Goal: Task Accomplishment & Management: Manage account settings

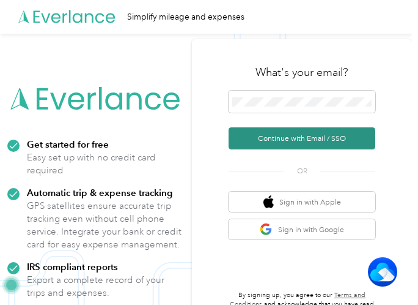
click at [284, 138] on button "Continue with Email / SSO" at bounding box center [302, 138] width 147 height 22
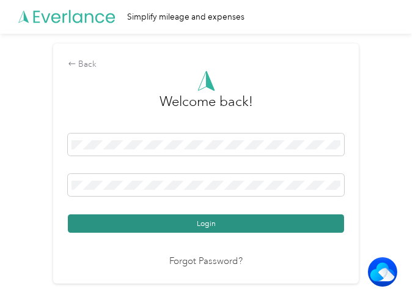
click at [204, 223] on button "Login" at bounding box center [206, 223] width 276 height 18
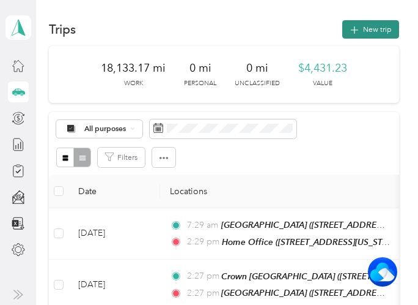
click at [362, 30] on button "New trip" at bounding box center [370, 29] width 57 height 18
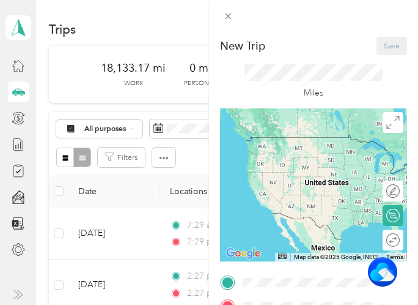
click at [294, 208] on span "[STREET_ADDRESS][US_STATE]" at bounding box center [317, 203] width 106 height 9
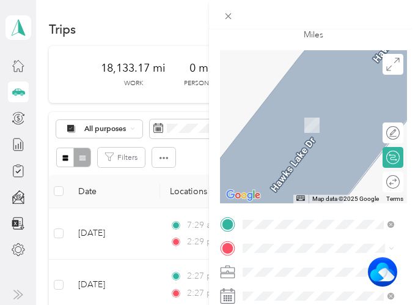
scroll to position [59, 0]
click at [288, 138] on span "[STREET_ADDRESS][US_STATE]" at bounding box center [317, 135] width 106 height 9
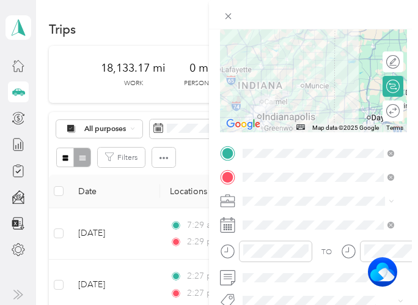
scroll to position [130, 0]
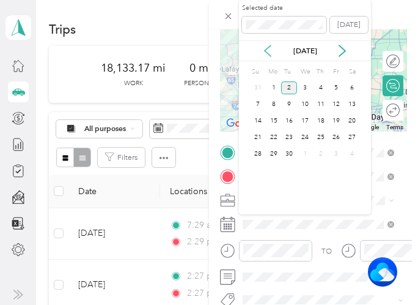
click at [266, 52] on icon at bounding box center [268, 50] width 6 height 11
click at [291, 151] on div "26" at bounding box center [289, 153] width 16 height 13
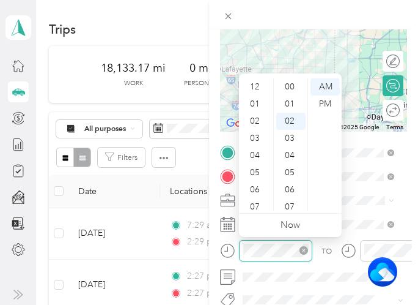
scroll to position [34, 0]
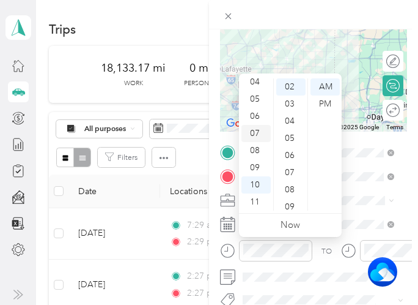
click at [256, 133] on div "07" at bounding box center [256, 133] width 29 height 17
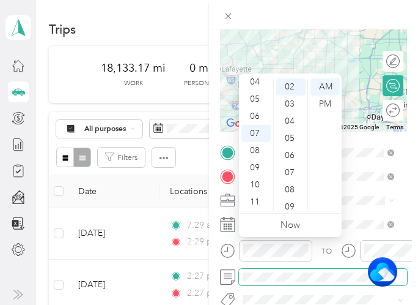
click at [303, 270] on span at bounding box center [323, 276] width 168 height 17
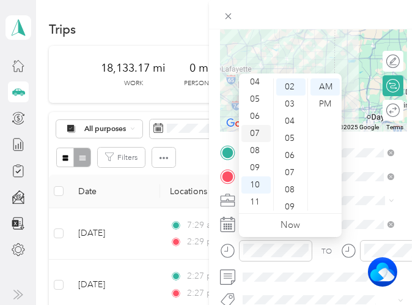
click at [254, 134] on div "07" at bounding box center [256, 133] width 29 height 17
click at [328, 84] on div "AM" at bounding box center [325, 86] width 29 height 17
click at [257, 135] on div "07" at bounding box center [256, 133] width 29 height 17
click at [330, 86] on div "AM" at bounding box center [325, 86] width 29 height 17
click at [344, 57] on div at bounding box center [313, 55] width 187 height 153
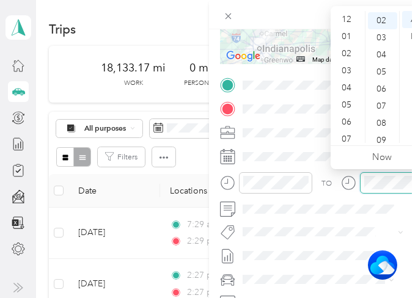
scroll to position [73, 0]
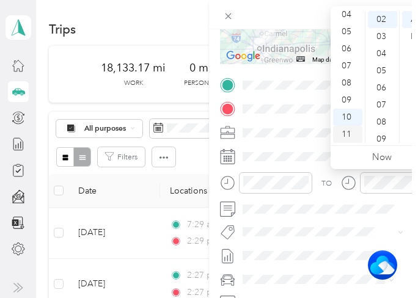
click at [349, 132] on div "11" at bounding box center [347, 134] width 29 height 17
click at [380, 14] on div "30" at bounding box center [382, 17] width 29 height 17
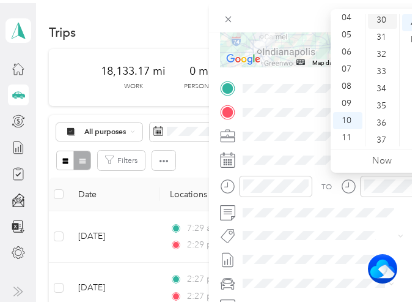
scroll to position [514, 0]
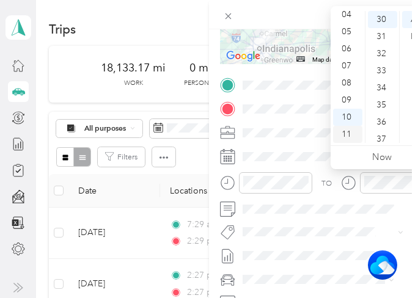
click at [349, 134] on div "11" at bounding box center [347, 134] width 29 height 17
click at [263, 42] on img at bounding box center [267, 35] width 25 height 25
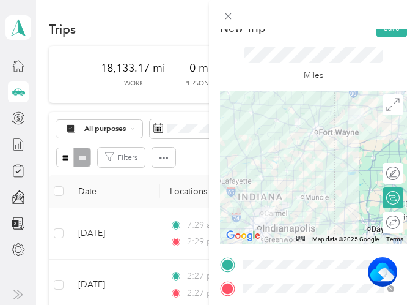
scroll to position [0, 0]
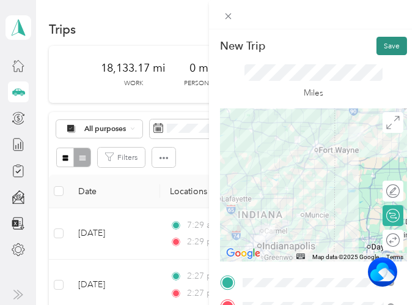
click at [377, 47] on button "Save" at bounding box center [392, 46] width 31 height 18
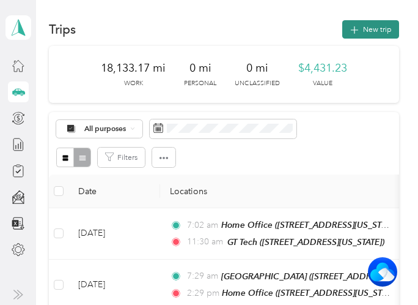
click at [359, 32] on button "New trip" at bounding box center [370, 29] width 57 height 18
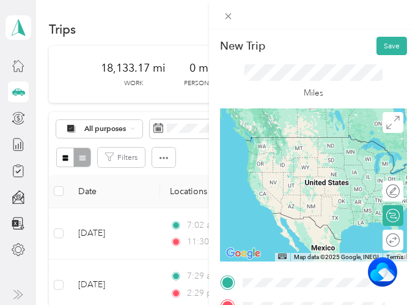
click at [291, 171] on span "[STREET_ADDRESS][US_STATE]" at bounding box center [317, 167] width 106 height 9
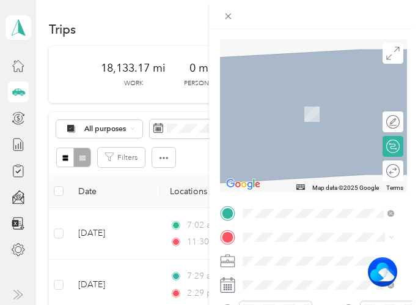
scroll to position [78, 0]
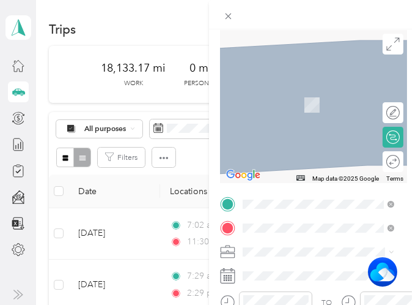
click at [303, 163] on div "[GEOGRAPHIC_DATA] [STREET_ADDRESS][PERSON_NAME][US_STATE]" at bounding box center [327, 172] width 127 height 42
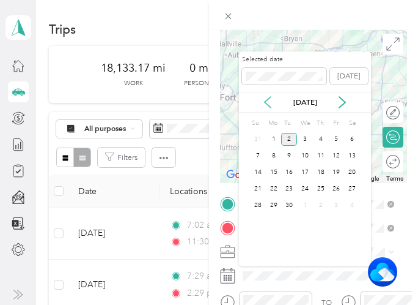
click at [267, 100] on icon at bounding box center [268, 102] width 6 height 11
click at [286, 206] on div "26" at bounding box center [289, 205] width 16 height 13
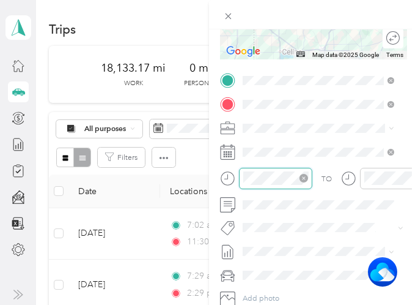
scroll to position [73, 0]
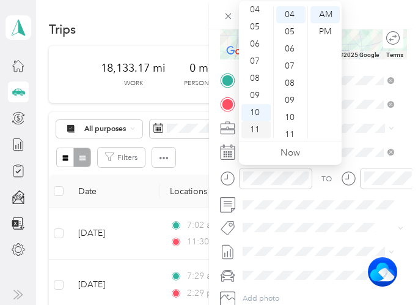
click at [256, 133] on div "11" at bounding box center [256, 129] width 29 height 17
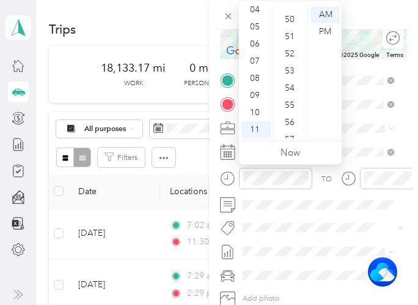
scroll to position [737, 0]
click at [290, 50] on div "45" at bounding box center [290, 48] width 29 height 17
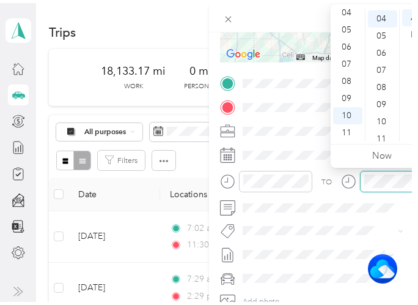
scroll to position [68, 0]
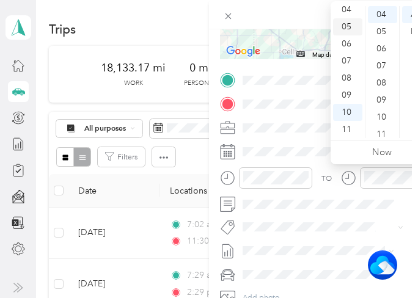
click at [345, 29] on div "05" at bounding box center [347, 26] width 29 height 17
click at [412, 30] on div "PM" at bounding box center [416, 31] width 29 height 17
click at [413, 32] on div "PM" at bounding box center [416, 31] width 29 height 17
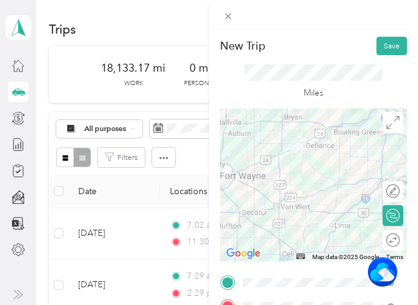
scroll to position [0, 0]
click at [377, 42] on button "Save" at bounding box center [392, 46] width 31 height 18
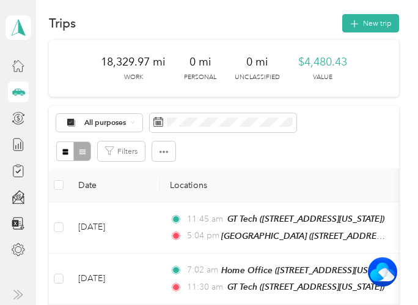
scroll to position [1, 0]
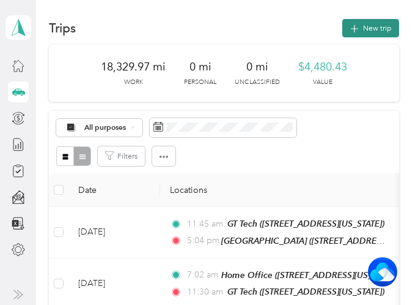
click at [355, 26] on icon "button" at bounding box center [355, 29] width 14 height 14
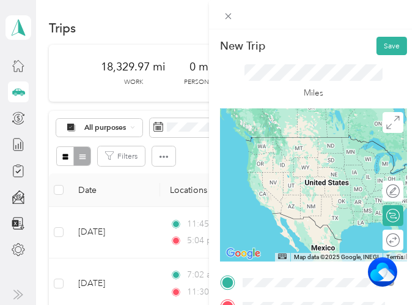
click at [300, 226] on span "[STREET_ADDRESS][PERSON_NAME][US_STATE]" at bounding box center [327, 236] width 126 height 20
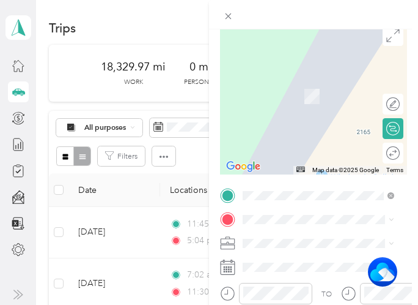
scroll to position [119, 0]
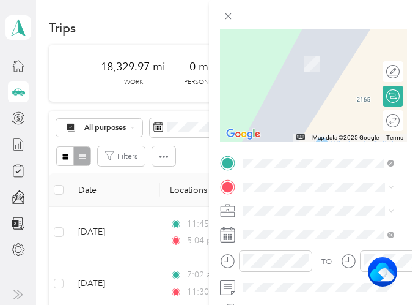
click at [300, 57] on span "[STREET_ADDRESS][US_STATE]" at bounding box center [317, 52] width 106 height 9
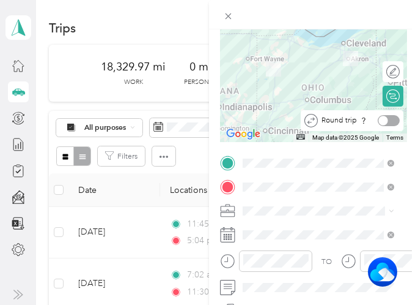
click at [383, 120] on div at bounding box center [389, 120] width 22 height 11
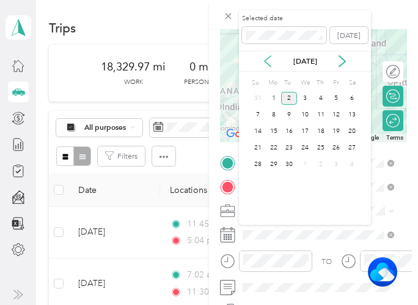
click at [267, 62] on icon at bounding box center [268, 61] width 6 height 11
click at [305, 163] on div "27" at bounding box center [305, 164] width 16 height 13
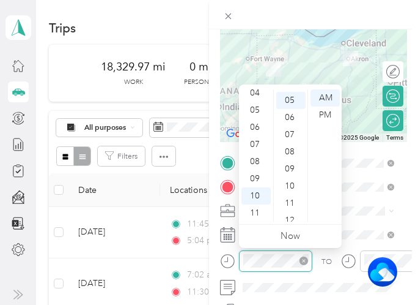
scroll to position [86, 0]
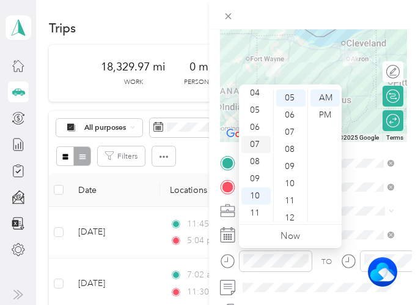
click at [257, 142] on div "07" at bounding box center [256, 144] width 29 height 17
click at [290, 64] on div at bounding box center [313, 65] width 187 height 153
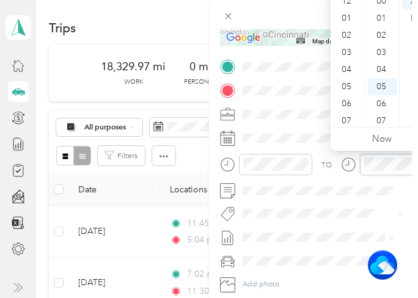
scroll to position [73, 0]
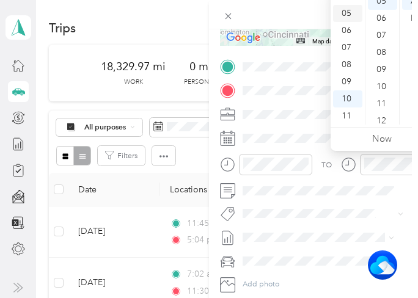
click at [344, 9] on div "05" at bounding box center [347, 13] width 29 height 17
click at [410, 17] on div "PM" at bounding box center [416, 18] width 29 height 17
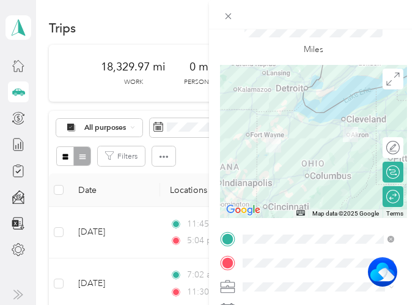
scroll to position [0, 0]
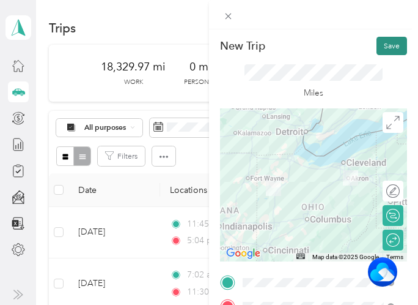
click at [377, 50] on button "Save" at bounding box center [392, 46] width 31 height 18
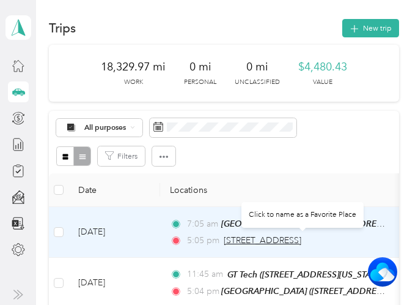
click at [275, 239] on span "[STREET_ADDRESS]" at bounding box center [263, 240] width 78 height 10
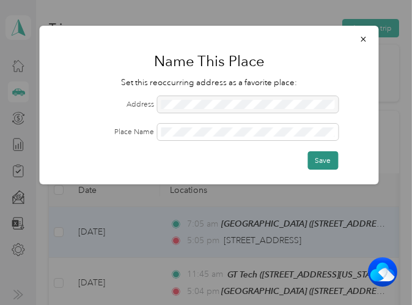
click at [326, 161] on button "Save" at bounding box center [323, 160] width 31 height 18
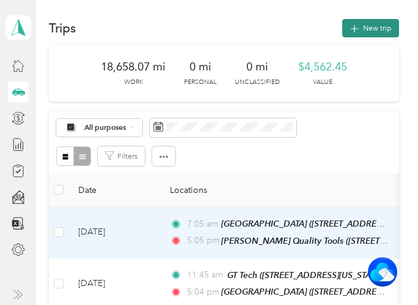
click at [360, 30] on button "New trip" at bounding box center [370, 28] width 57 height 18
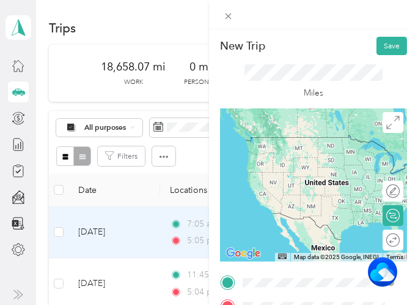
click at [297, 231] on div "[GEOGRAPHIC_DATA] [STREET_ADDRESS][PERSON_NAME][US_STATE]" at bounding box center [327, 226] width 127 height 42
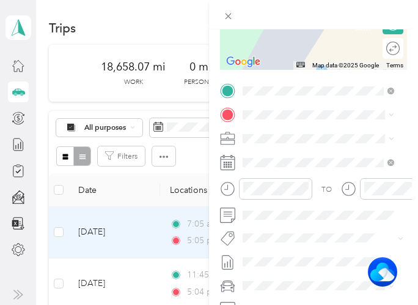
scroll to position [192, 0]
click at [297, 213] on span "[STREET_ADDRESS][US_STATE]" at bounding box center [317, 208] width 106 height 9
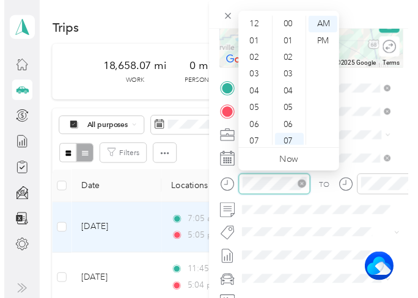
scroll to position [73, 0]
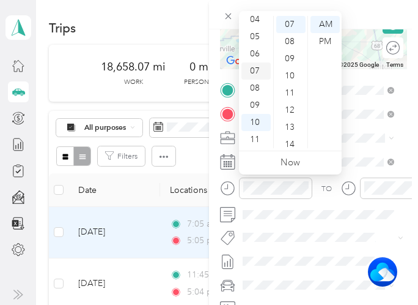
click at [257, 68] on div "07" at bounding box center [256, 70] width 29 height 17
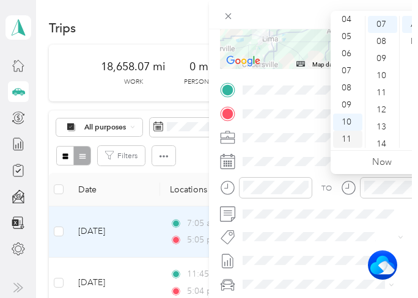
click at [345, 139] on div "11" at bounding box center [347, 139] width 29 height 17
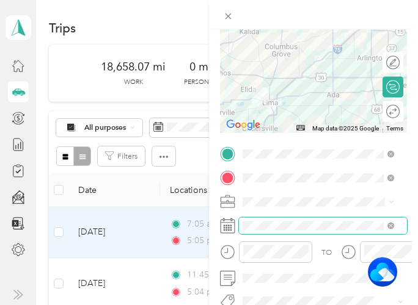
scroll to position [125, 0]
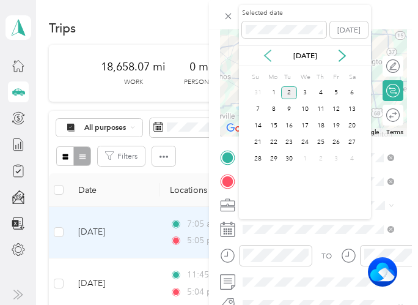
click at [265, 56] on icon at bounding box center [268, 56] width 6 height 11
click at [317, 157] on div "28" at bounding box center [321, 158] width 16 height 13
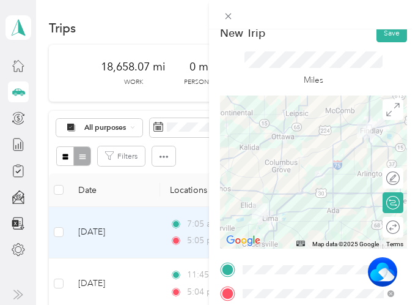
scroll to position [0, 0]
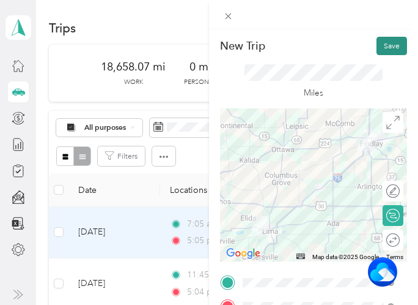
click at [378, 46] on button "Save" at bounding box center [392, 46] width 31 height 18
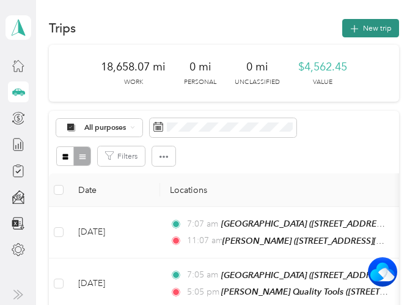
click at [360, 30] on button "New trip" at bounding box center [370, 28] width 57 height 18
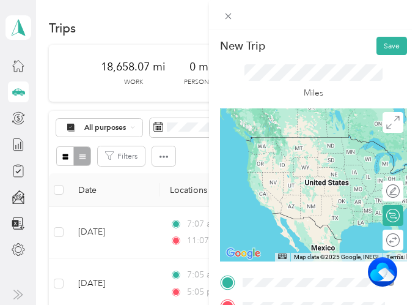
click at [286, 219] on span "[STREET_ADDRESS][US_STATE]" at bounding box center [317, 214] width 106 height 9
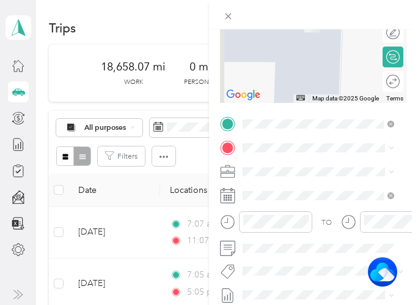
scroll to position [163, 0]
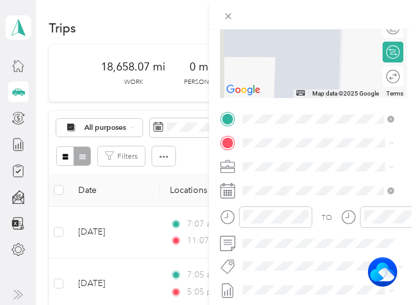
click at [296, 234] on span "[STREET_ADDRESS][US_STATE]" at bounding box center [317, 229] width 106 height 9
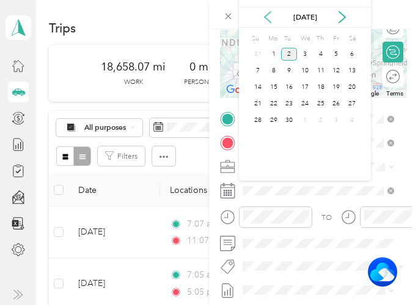
click at [268, 17] on icon at bounding box center [268, 17] width 12 height 12
click at [317, 120] on div "28" at bounding box center [321, 120] width 16 height 13
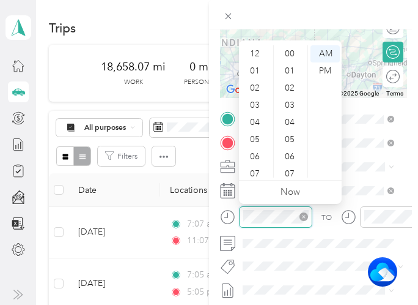
scroll to position [73, 0]
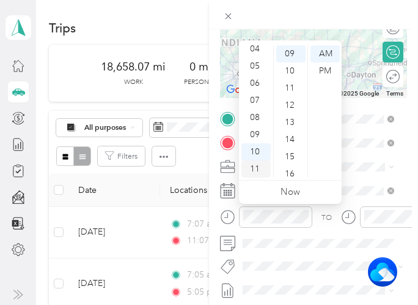
click at [259, 168] on div "11" at bounding box center [256, 168] width 29 height 17
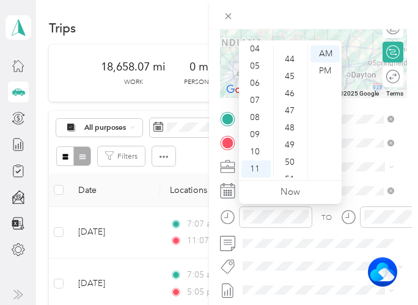
scroll to position [744, 0]
click at [289, 164] on div "50" at bounding box center [290, 165] width 29 height 17
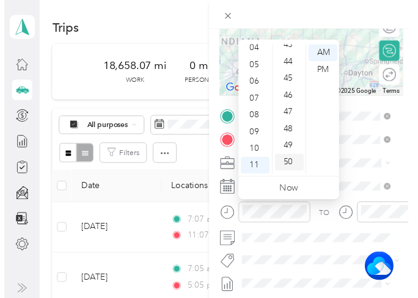
scroll to position [856, 0]
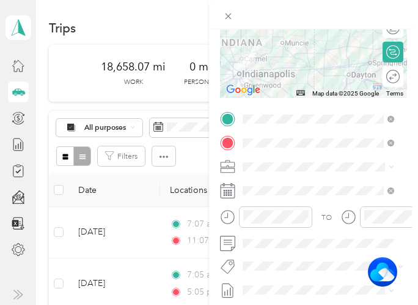
click at [293, 251] on div "TO Add photo" at bounding box center [313, 240] width 187 height 258
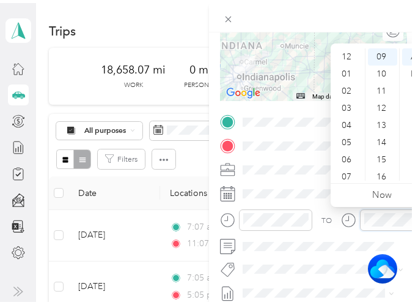
scroll to position [73, 0]
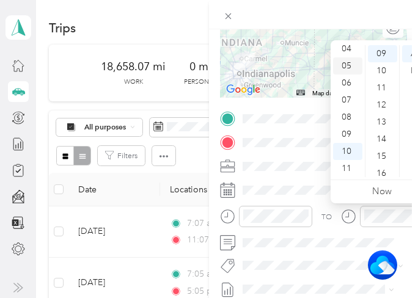
click at [348, 65] on div "05" at bounding box center [347, 65] width 29 height 17
click at [412, 69] on div "PM" at bounding box center [416, 70] width 29 height 17
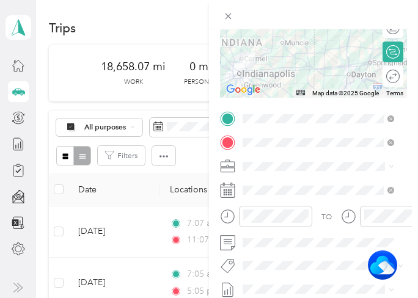
click at [286, 57] on div at bounding box center [313, 21] width 187 height 153
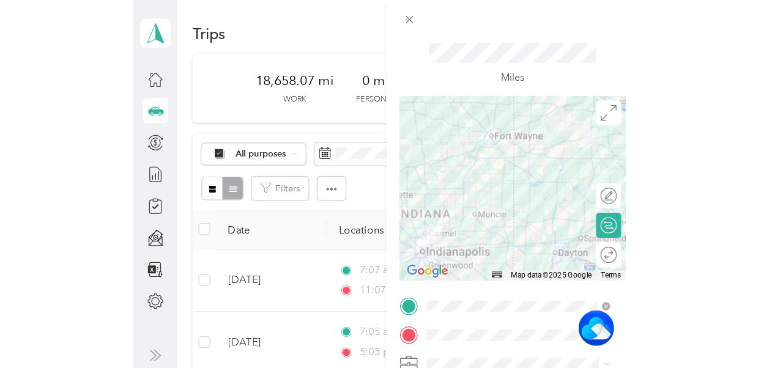
scroll to position [1, 0]
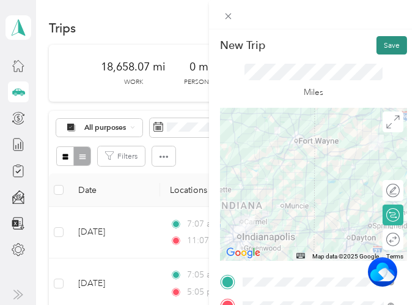
click at [377, 43] on button "Save" at bounding box center [392, 45] width 31 height 18
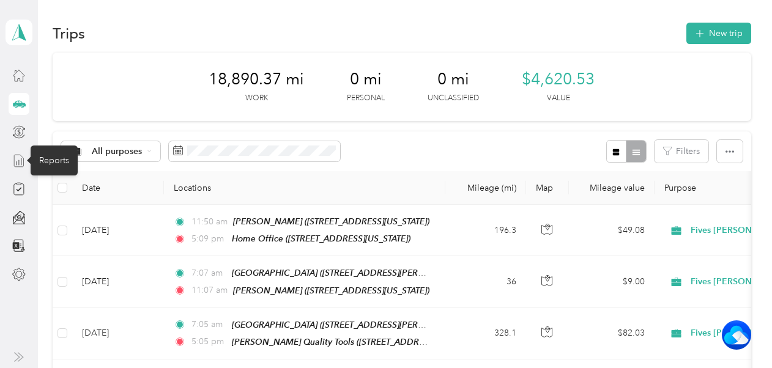
click at [18, 159] on icon at bounding box center [18, 160] width 13 height 13
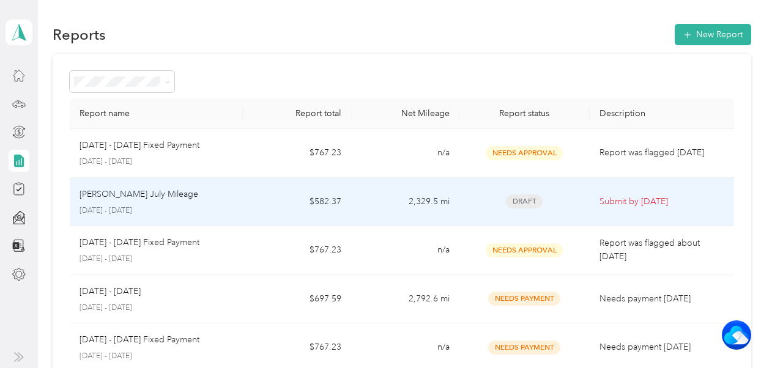
click at [137, 194] on p "[PERSON_NAME] July Mileage" at bounding box center [138, 194] width 119 height 13
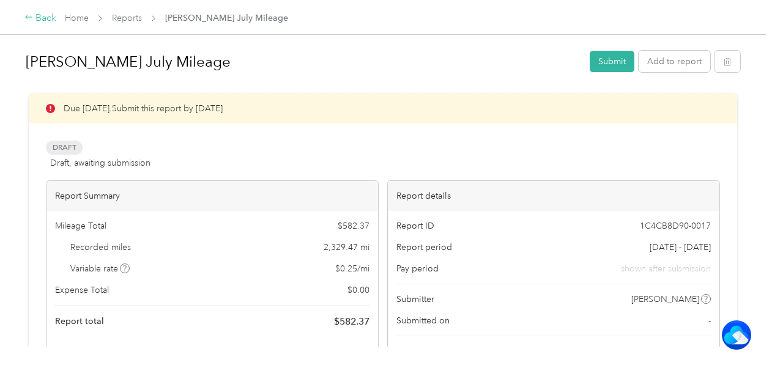
click at [38, 22] on div "Back" at bounding box center [40, 18] width 32 height 15
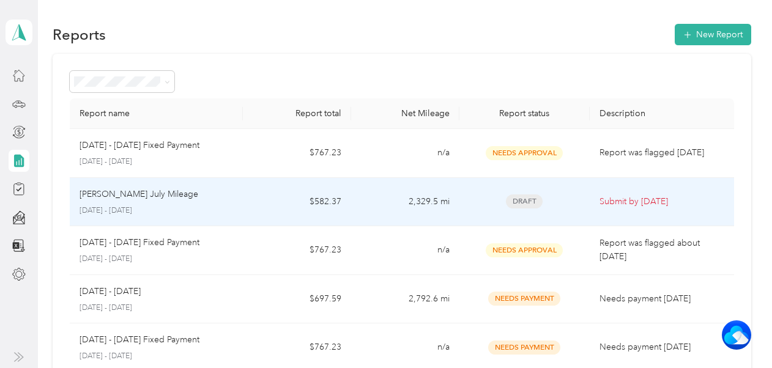
click at [418, 201] on span "Draft" at bounding box center [524, 201] width 37 height 14
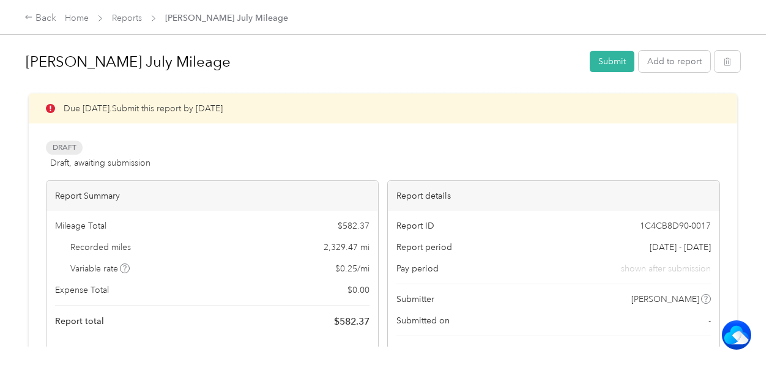
click at [66, 147] on span "Draft" at bounding box center [64, 148] width 37 height 14
click at [43, 20] on div "Back" at bounding box center [40, 18] width 32 height 15
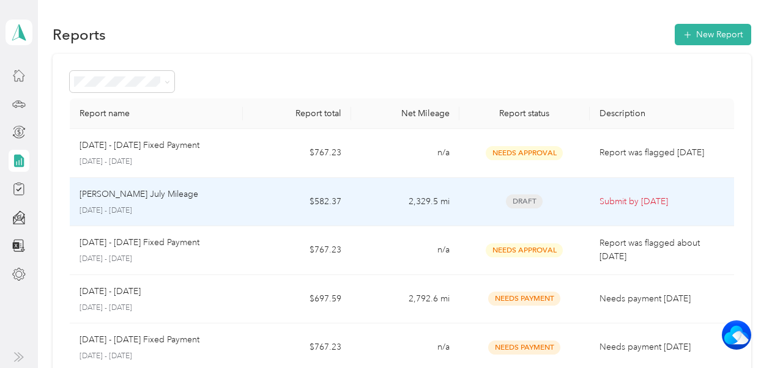
click at [131, 193] on p "[PERSON_NAME] July Mileage" at bounding box center [138, 194] width 119 height 13
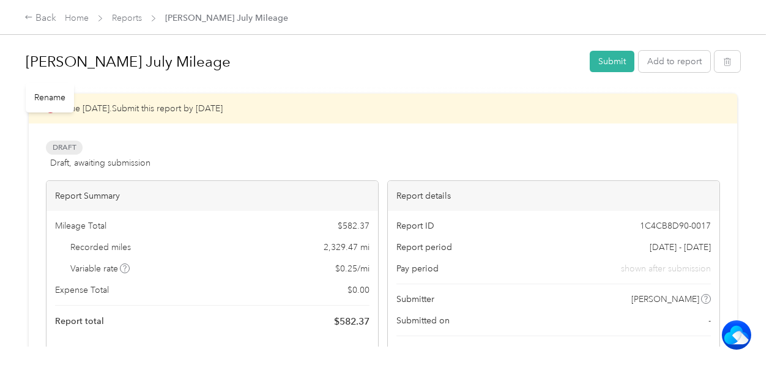
drag, startPoint x: 228, startPoint y: 62, endPoint x: 182, endPoint y: 73, distance: 47.0
click at [182, 73] on h1 "[PERSON_NAME] July Mileage" at bounding box center [303, 61] width 555 height 29
click at [302, 155] on div "Draft Draft, awaiting submission View activity & comments" at bounding box center [383, 155] width 674 height 29
click at [418, 61] on button "Submit" at bounding box center [611, 61] width 45 height 21
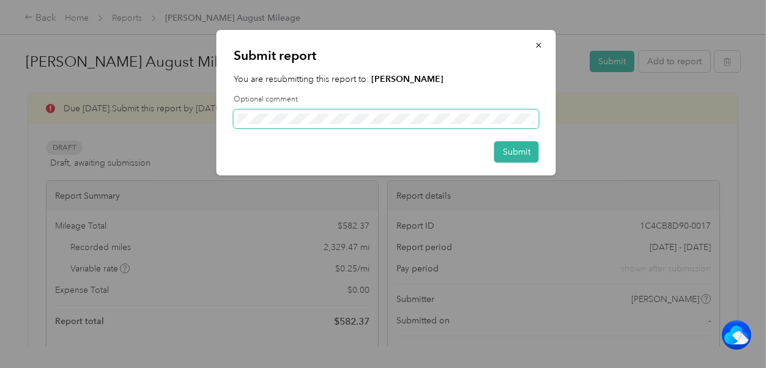
click at [237, 117] on span at bounding box center [386, 119] width 305 height 20
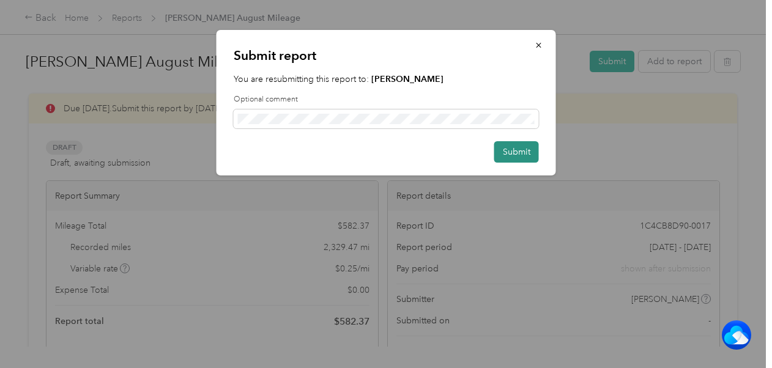
click at [418, 154] on button "Submit" at bounding box center [516, 151] width 45 height 21
